Goal: Navigation & Orientation: Go to known website

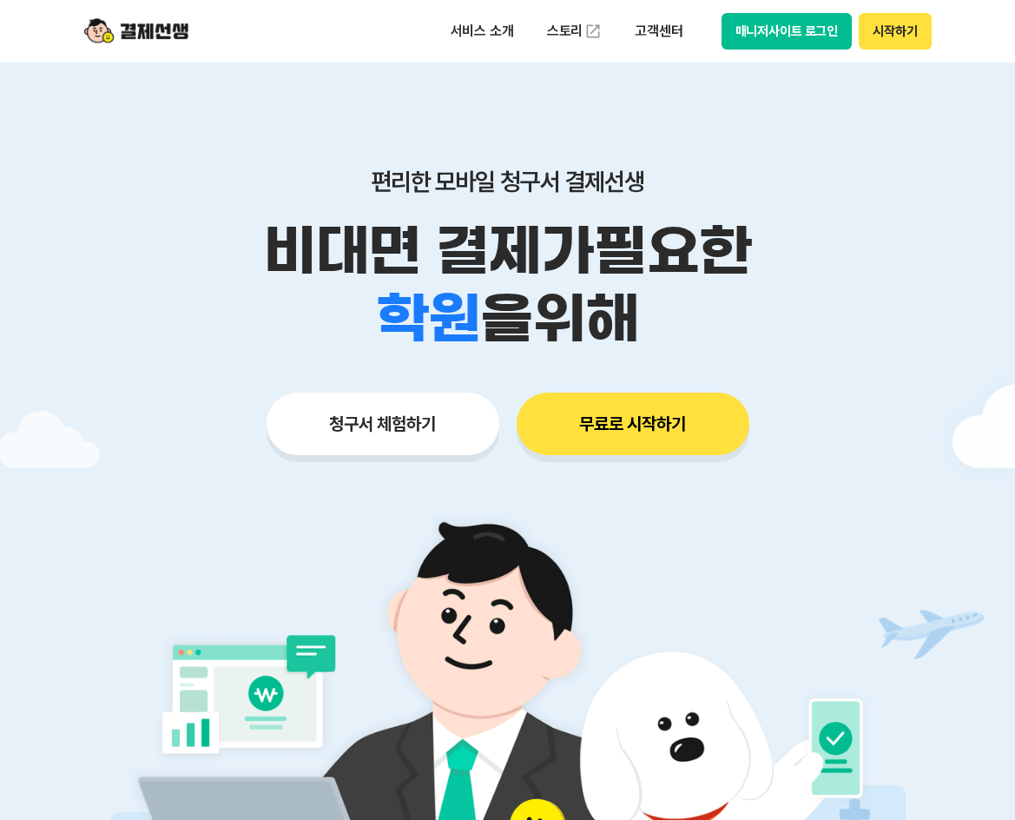
click at [772, 27] on button "매니저사이트 로그인" at bounding box center [787, 31] width 131 height 36
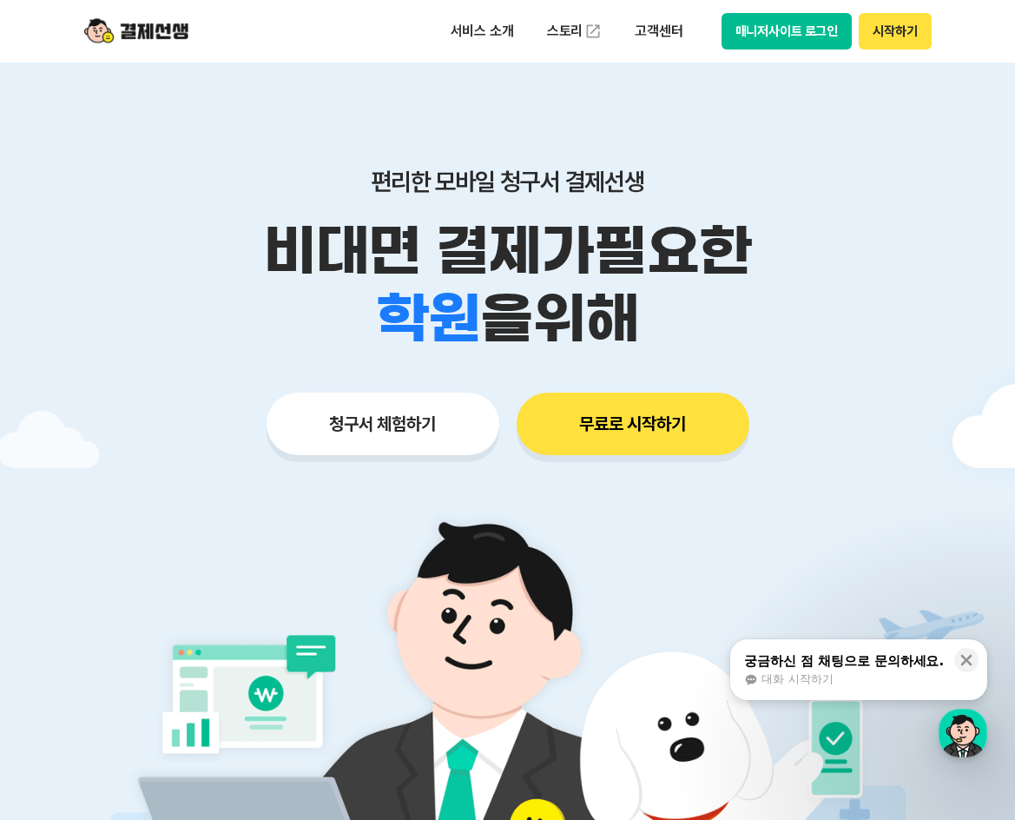
click at [771, 25] on button "매니저사이트 로그인" at bounding box center [787, 31] width 131 height 36
click at [804, 14] on button "매니저사이트 로그인" at bounding box center [787, 31] width 131 height 36
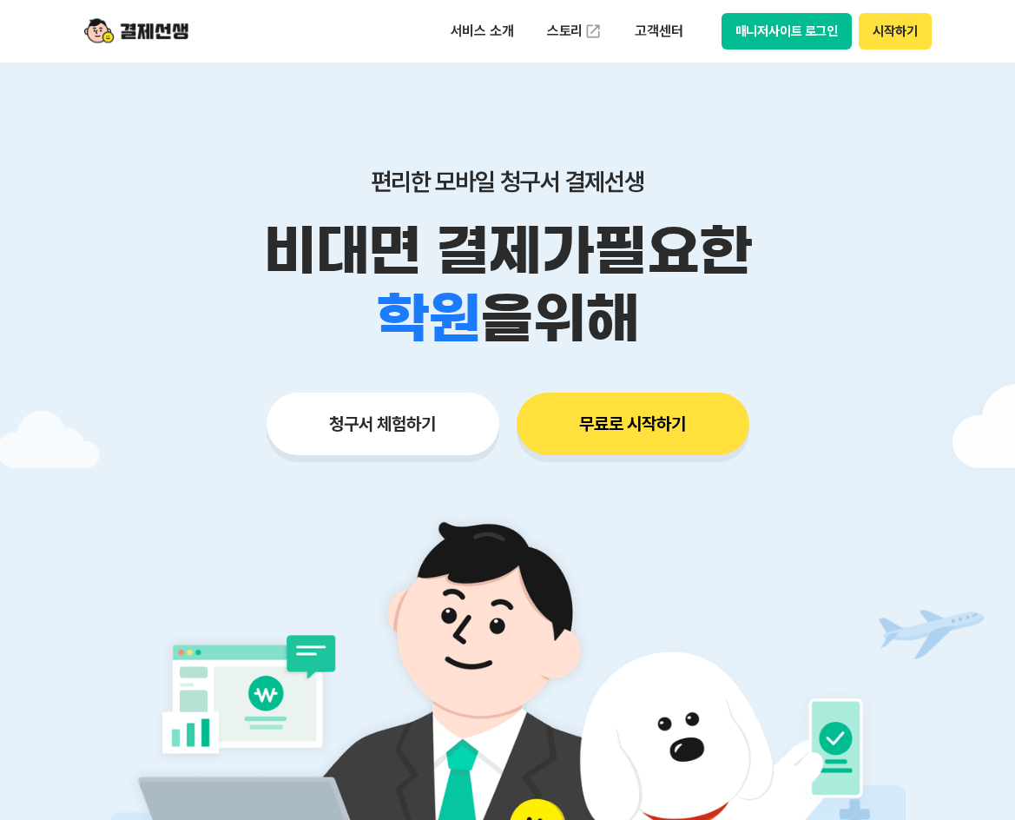
click at [765, 38] on button "매니저사이트 로그인" at bounding box center [787, 31] width 131 height 36
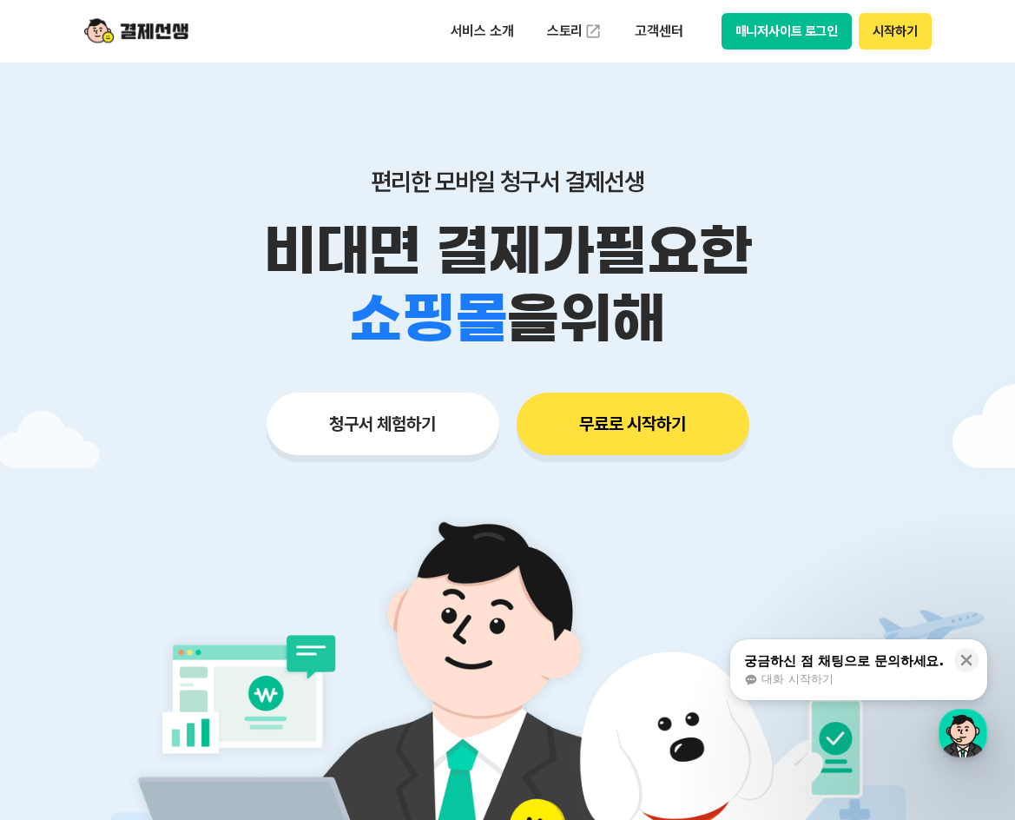
click at [733, 33] on button "매니저사이트 로그인" at bounding box center [787, 31] width 131 height 36
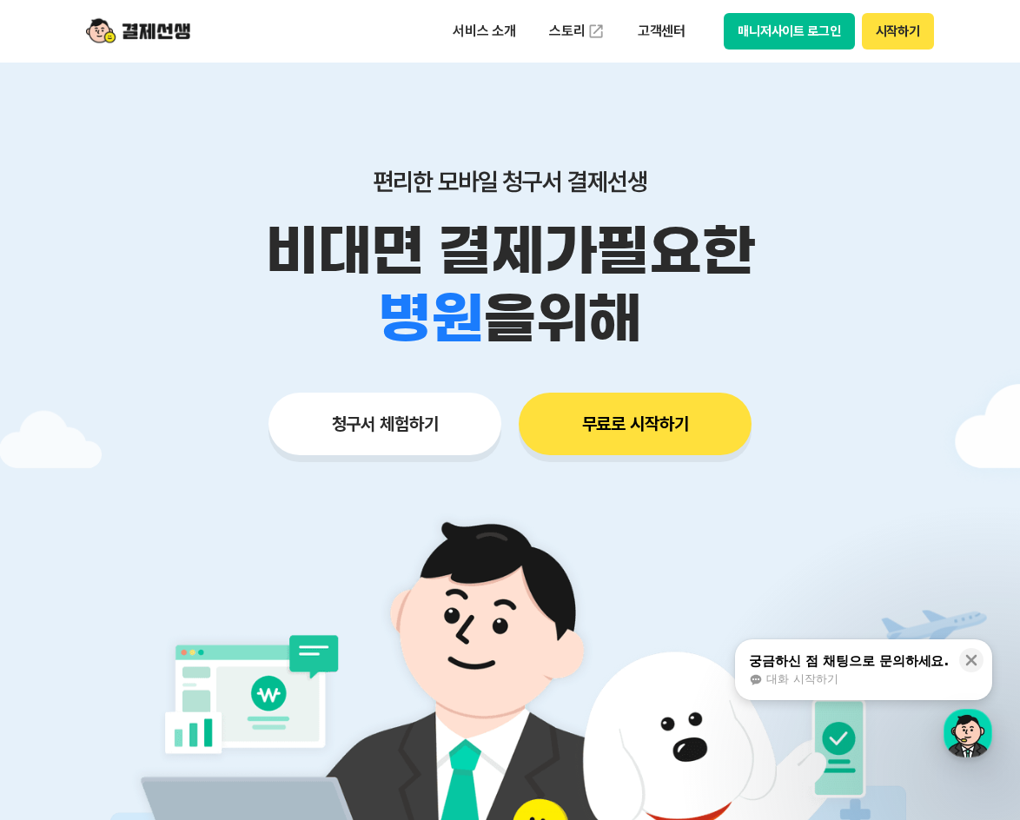
click at [787, 45] on button "매니저사이트 로그인" at bounding box center [789, 31] width 131 height 36
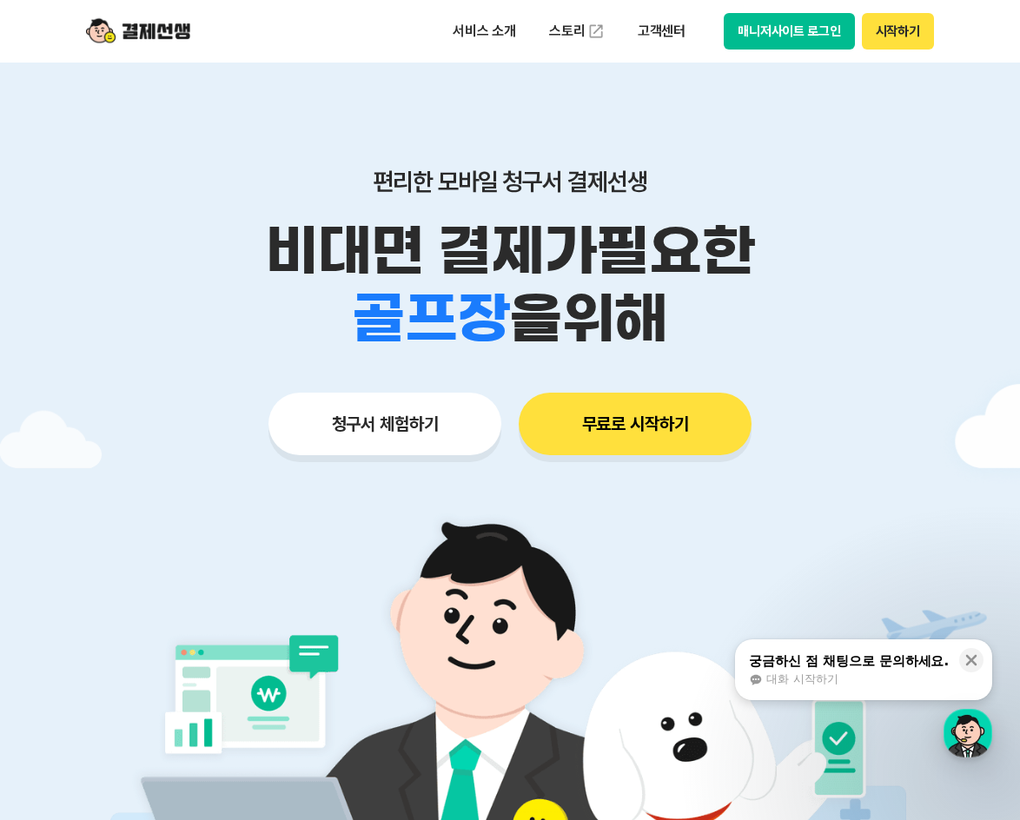
click at [798, 32] on button "매니저사이트 로그인" at bounding box center [789, 31] width 131 height 36
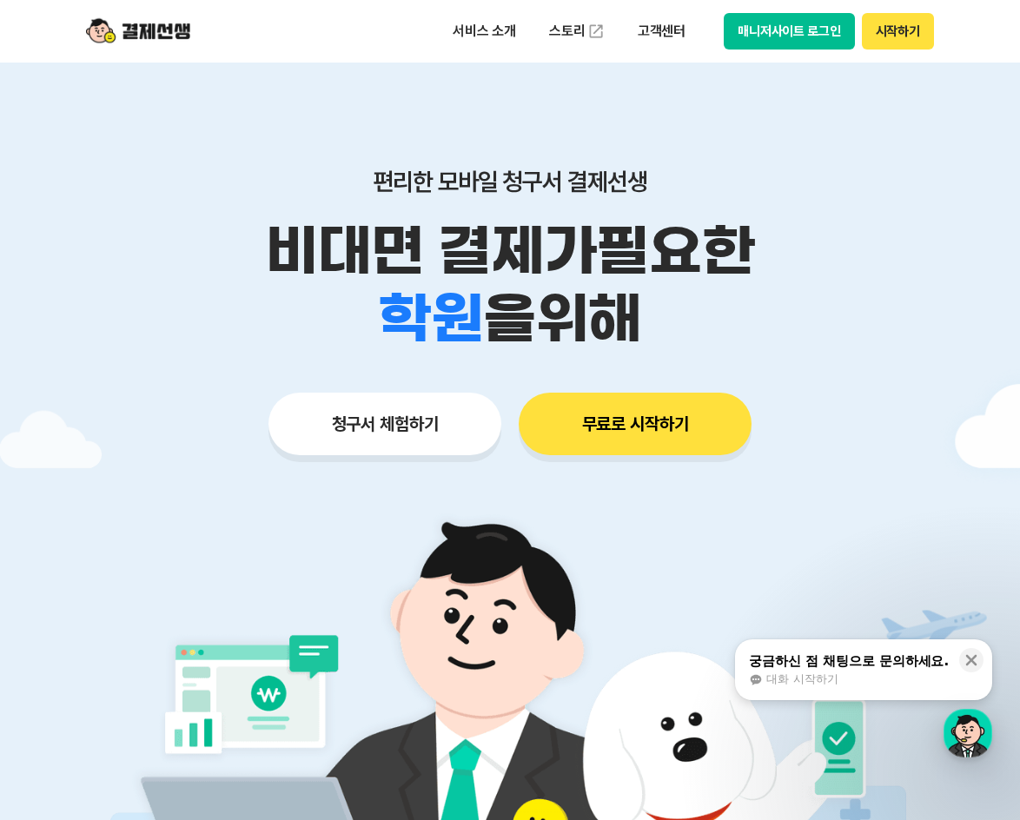
click at [761, 41] on button "매니저사이트 로그인" at bounding box center [789, 31] width 131 height 36
